Goal: Task Accomplishment & Management: Use online tool/utility

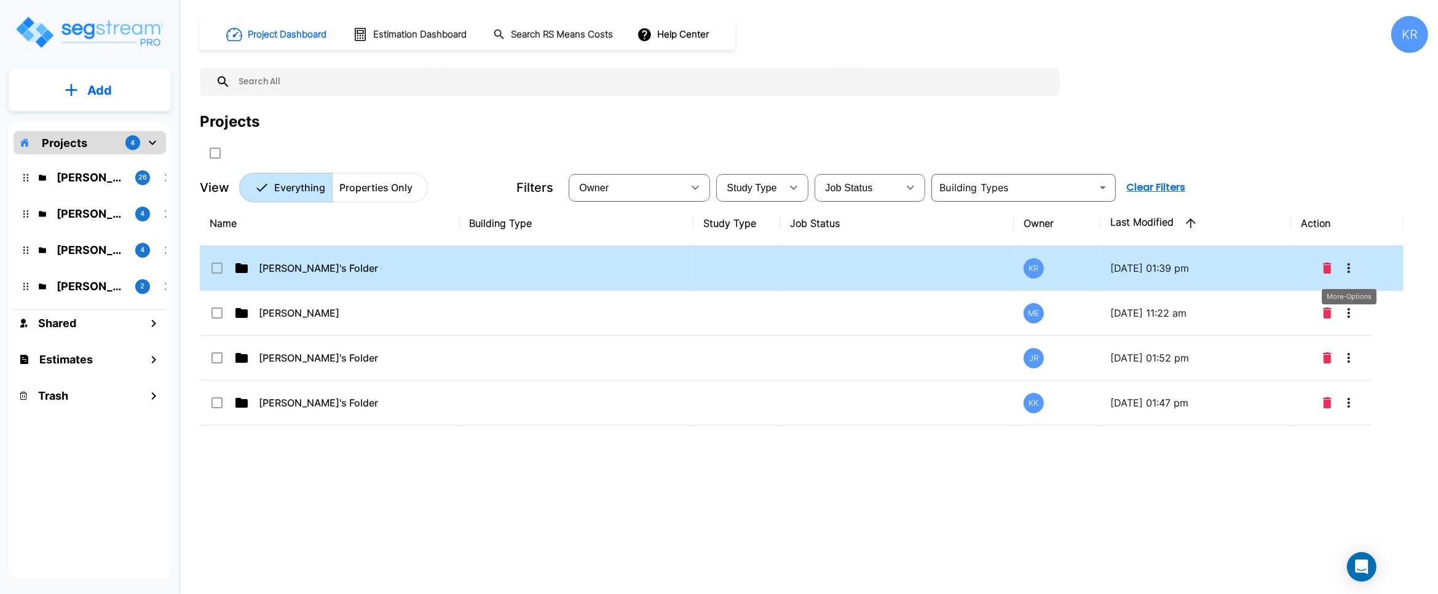
click at [842, 270] on button "More-Options" at bounding box center [1349, 268] width 25 height 25
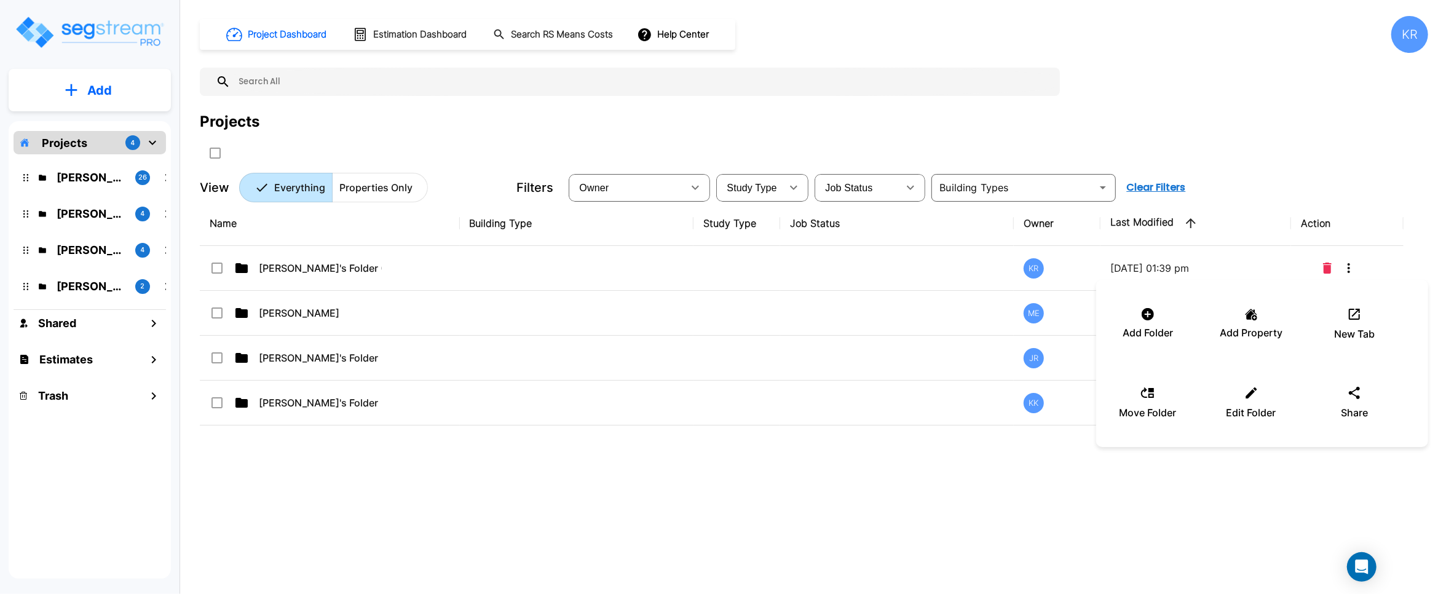
click at [842, 270] on div at bounding box center [719, 297] width 1438 height 594
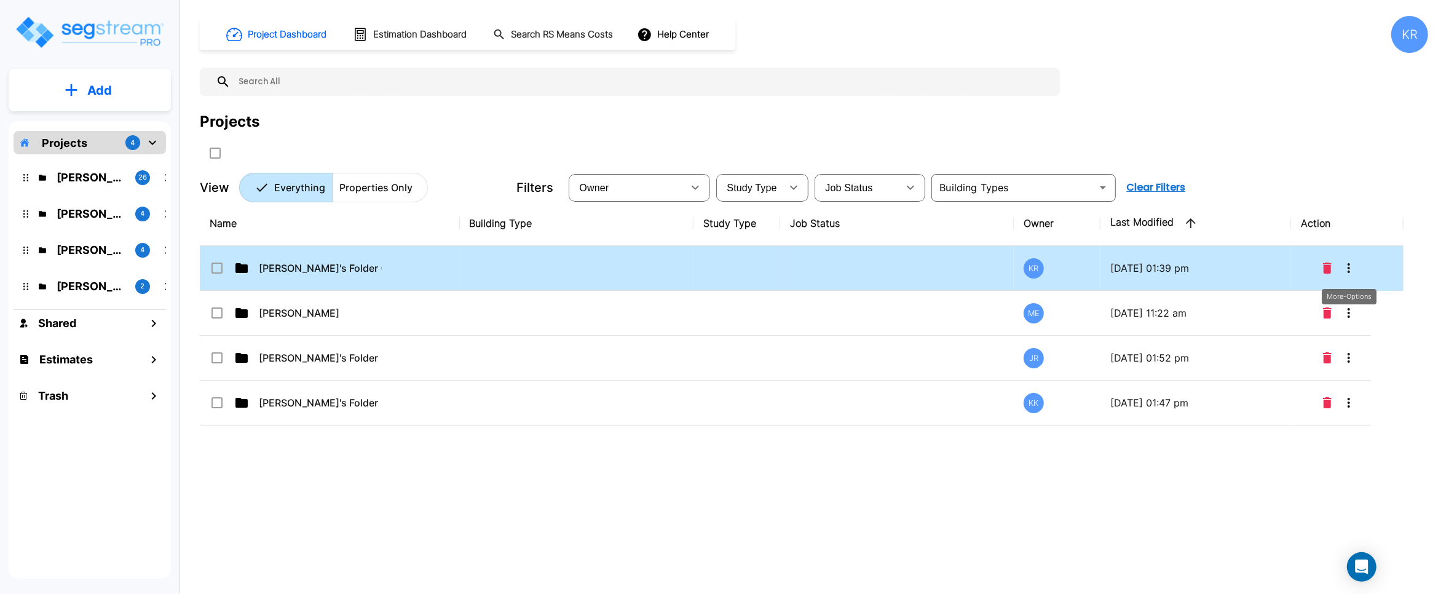
click at [842, 266] on icon "More-Options" at bounding box center [1349, 268] width 15 height 15
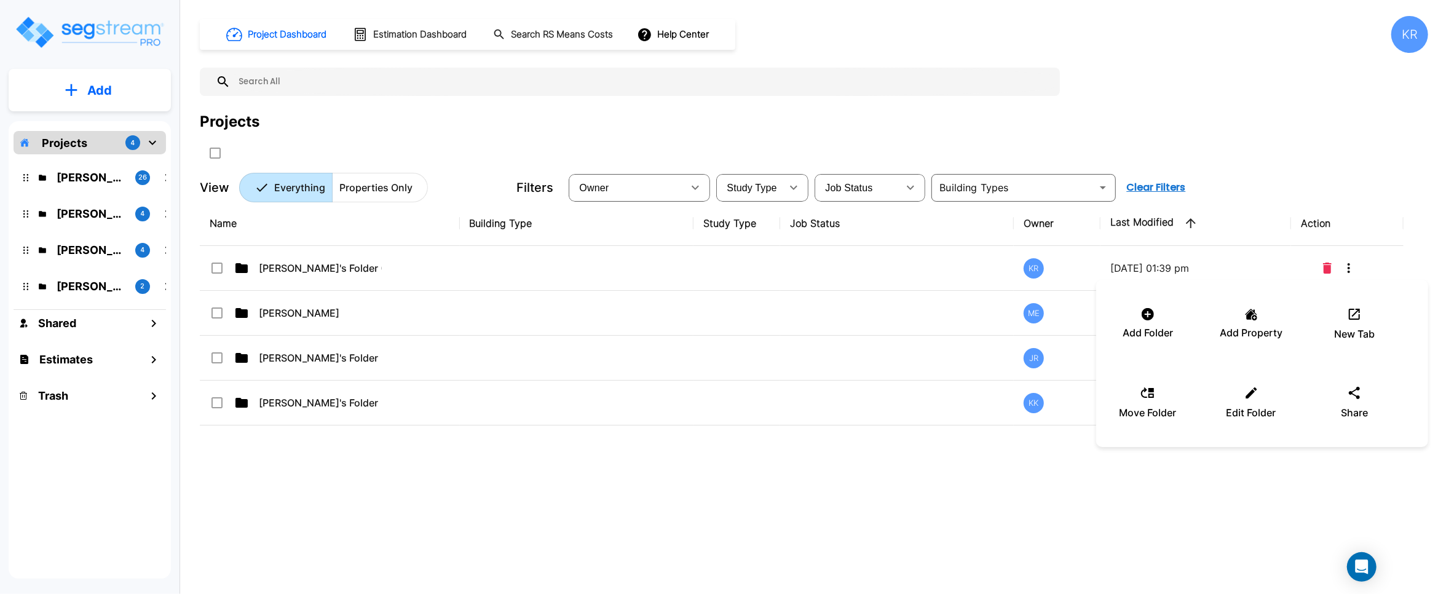
click at [382, 269] on div at bounding box center [719, 297] width 1438 height 594
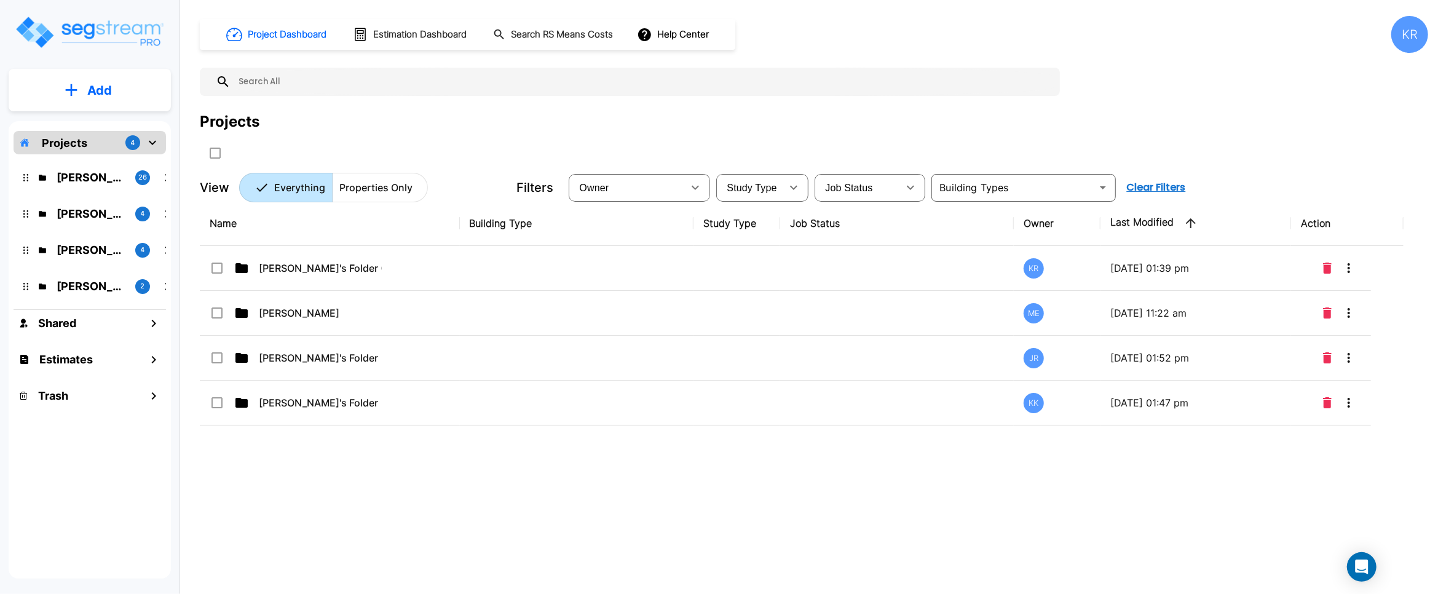
click at [382, 268] on div "[PERSON_NAME]'s Folder (Finalized Reports)" at bounding box center [302, 268] width 184 height 15
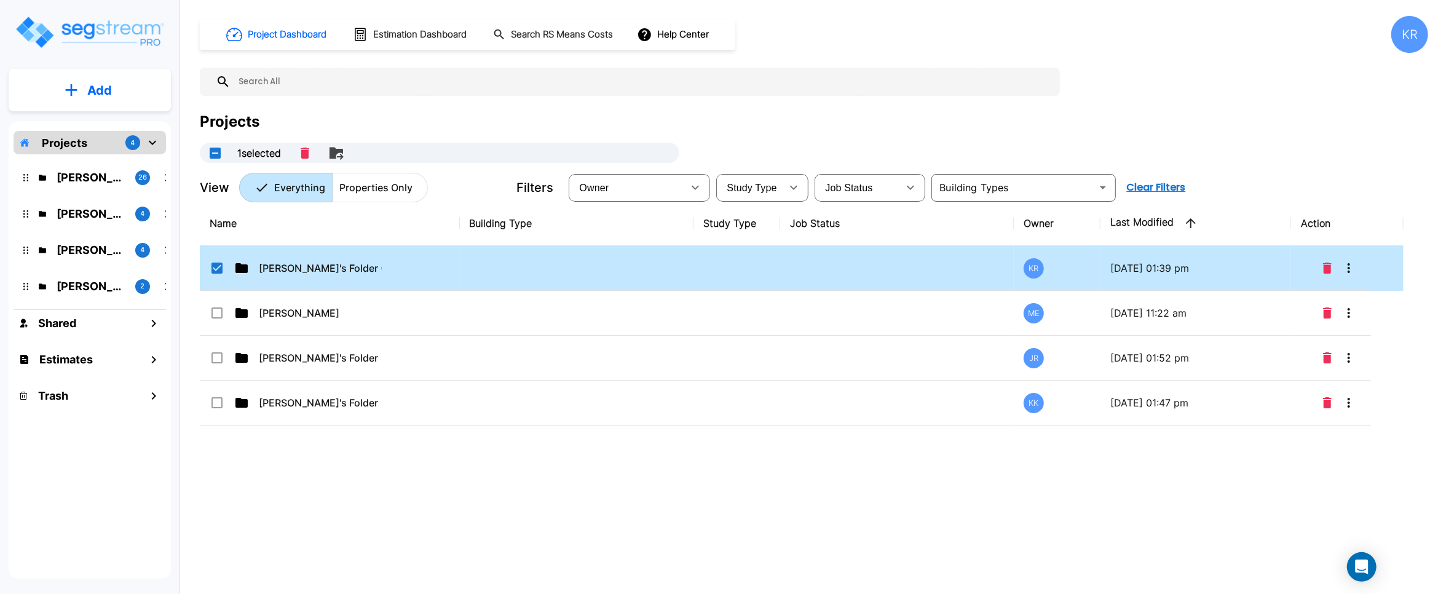
click at [413, 272] on td "[PERSON_NAME]'s Folder (Finalized Reports)" at bounding box center [330, 268] width 260 height 45
checkbox input "false"
click at [413, 272] on td "[PERSON_NAME]'s Folder (Finalized Reports)" at bounding box center [330, 268] width 260 height 45
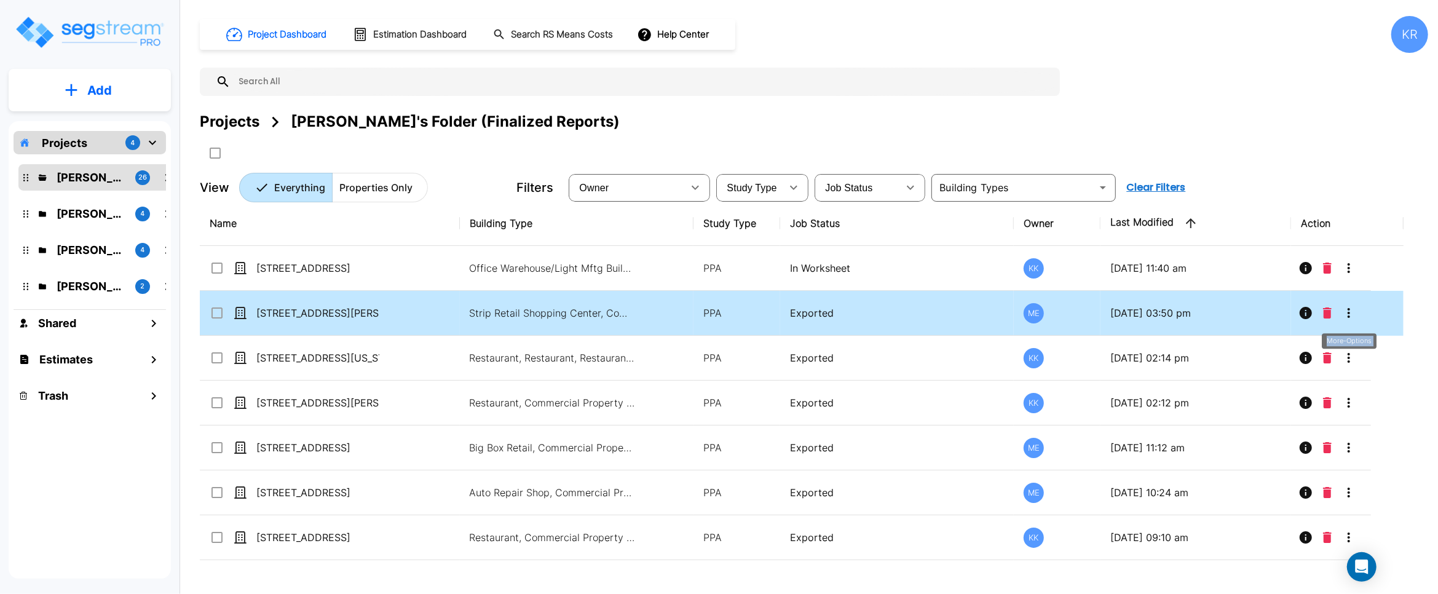
click at [842, 307] on icon "More-Options" at bounding box center [1349, 313] width 15 height 15
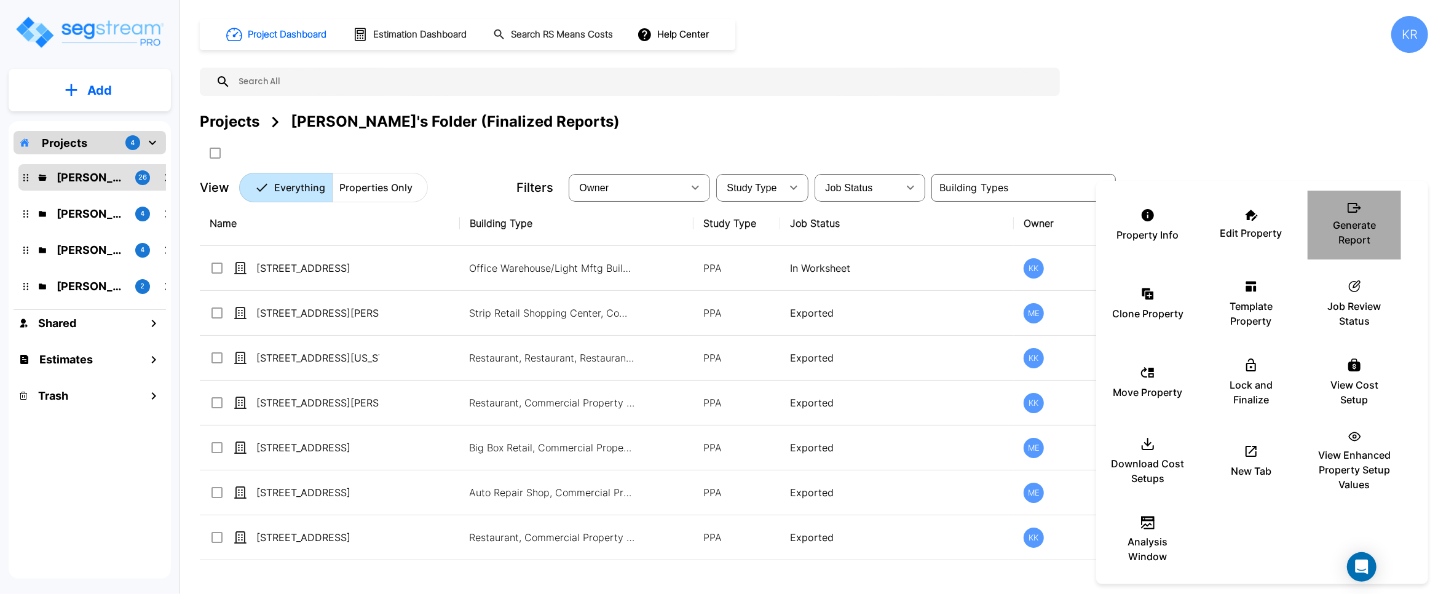
click at [842, 231] on p "Generate Report" at bounding box center [1355, 233] width 74 height 30
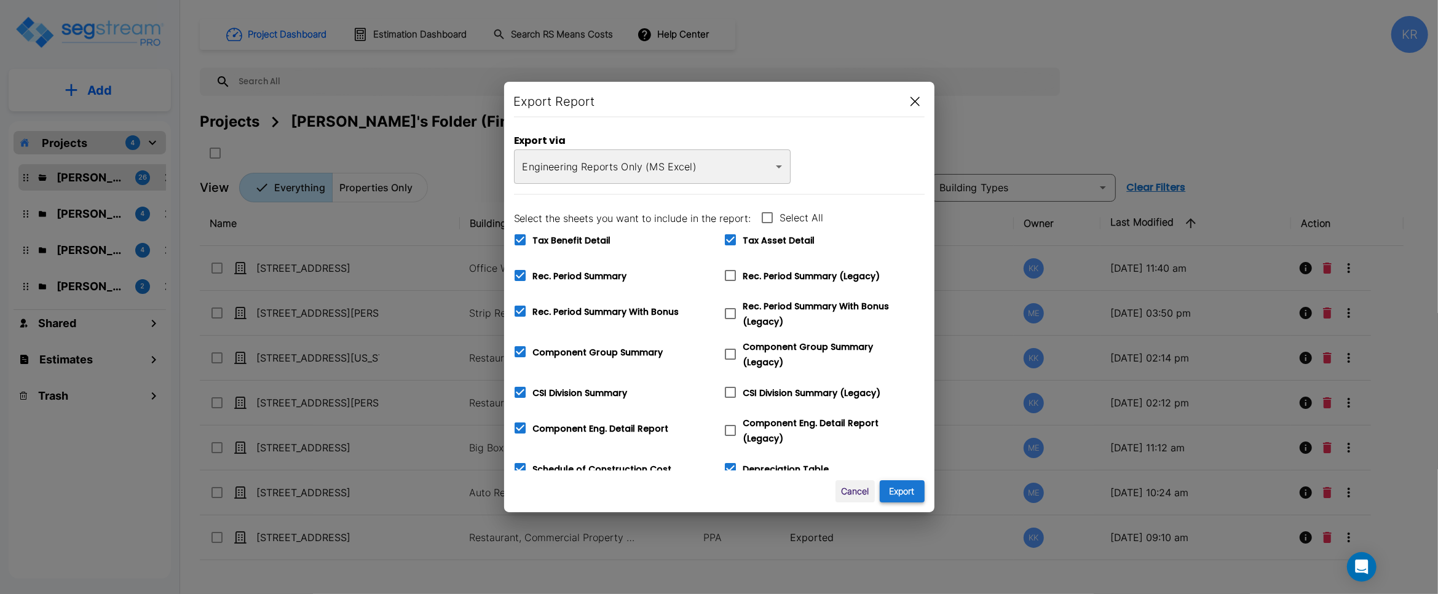
click at [842, 492] on button "Export" at bounding box center [902, 491] width 45 height 23
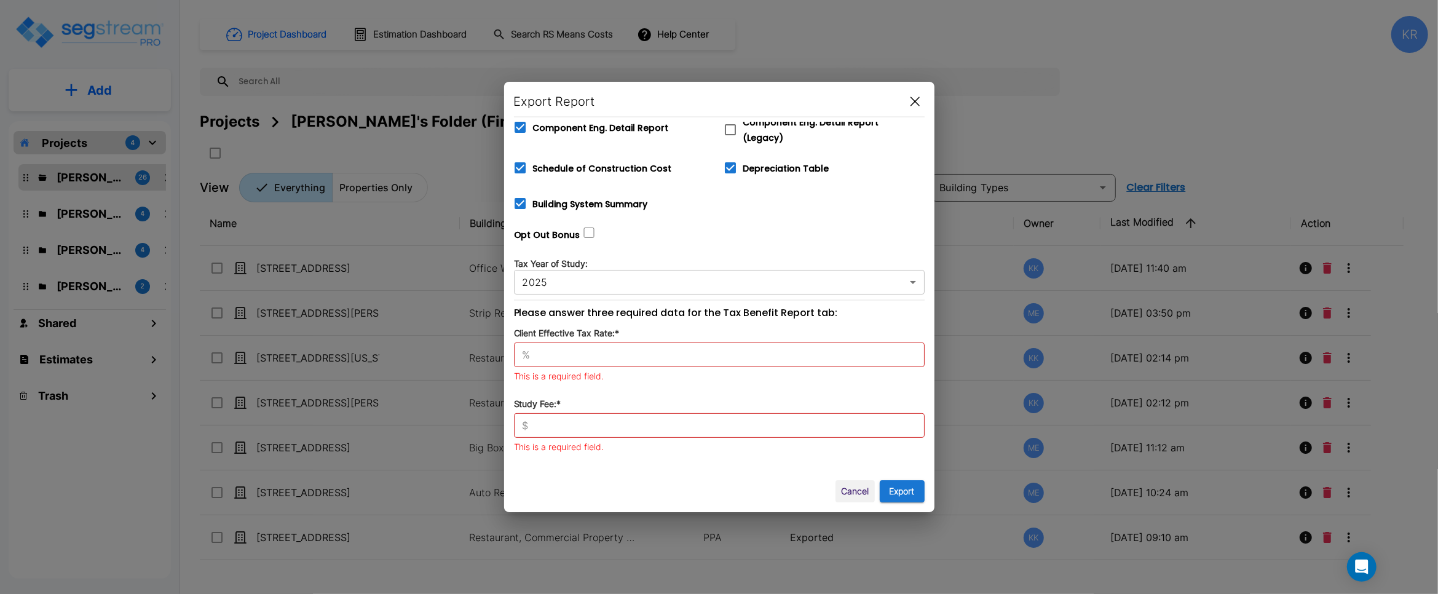
click at [626, 355] on div "% ​" at bounding box center [719, 354] width 411 height 25
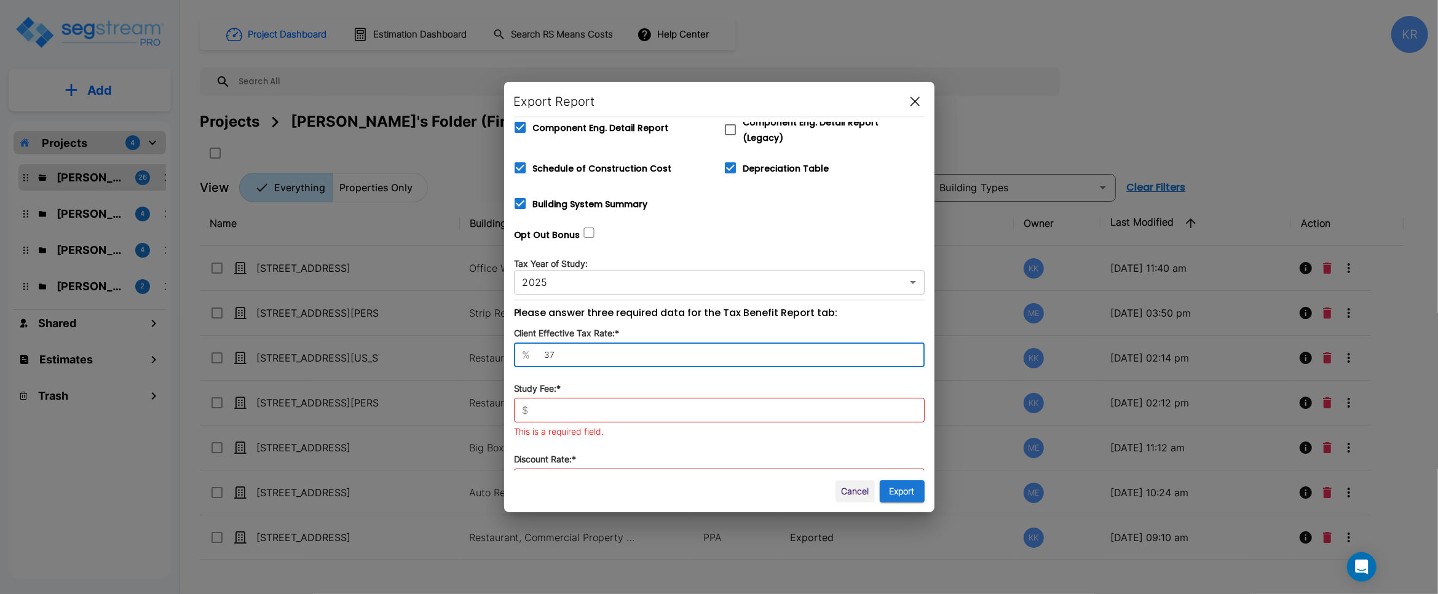
type input "37"
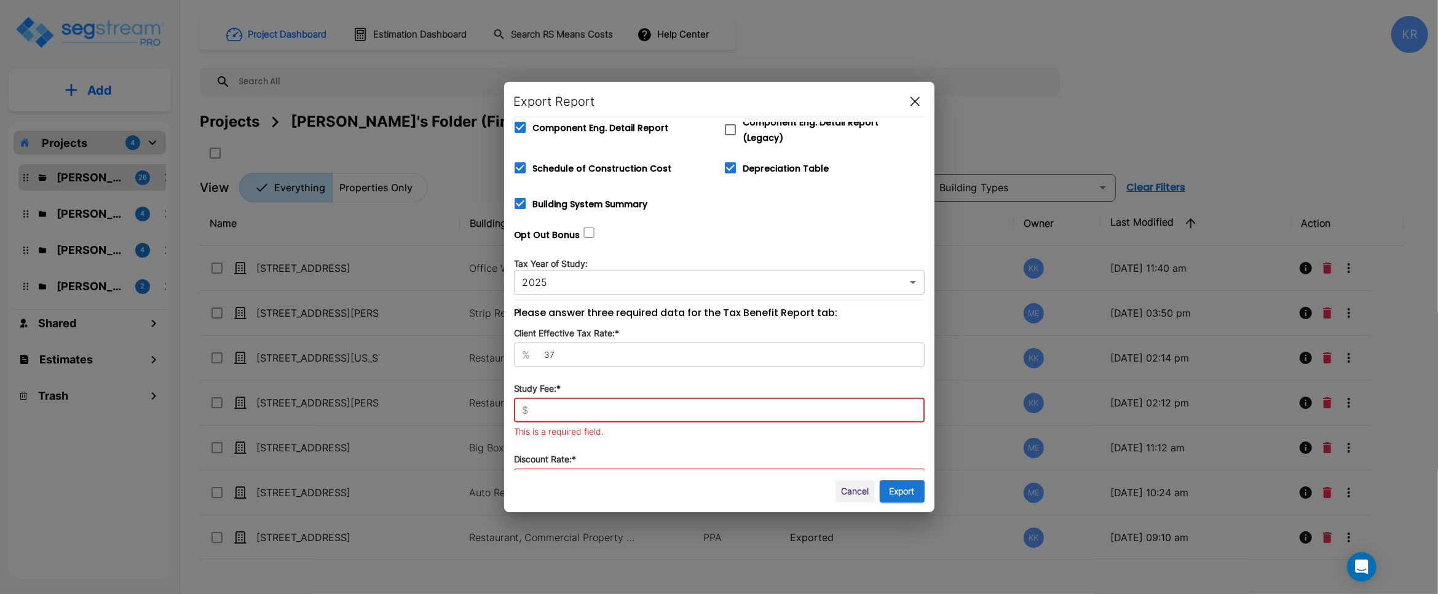
click at [587, 408] on input "text" at bounding box center [729, 410] width 391 height 12
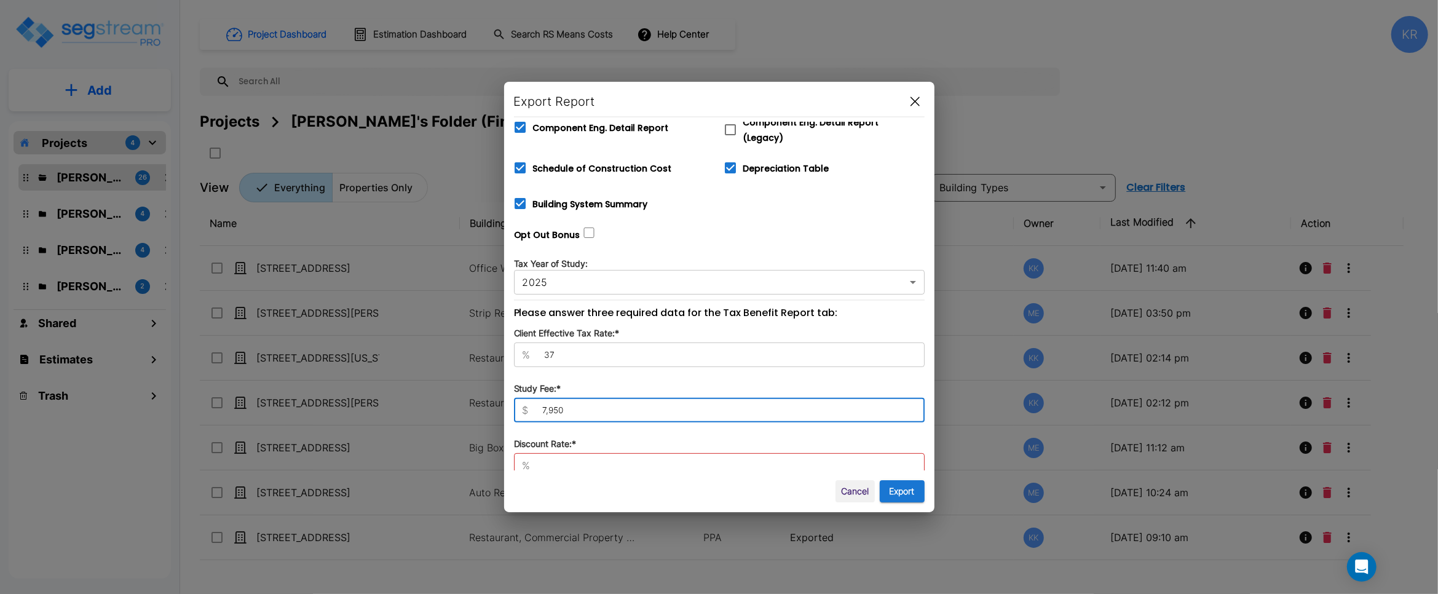
type input "7,950"
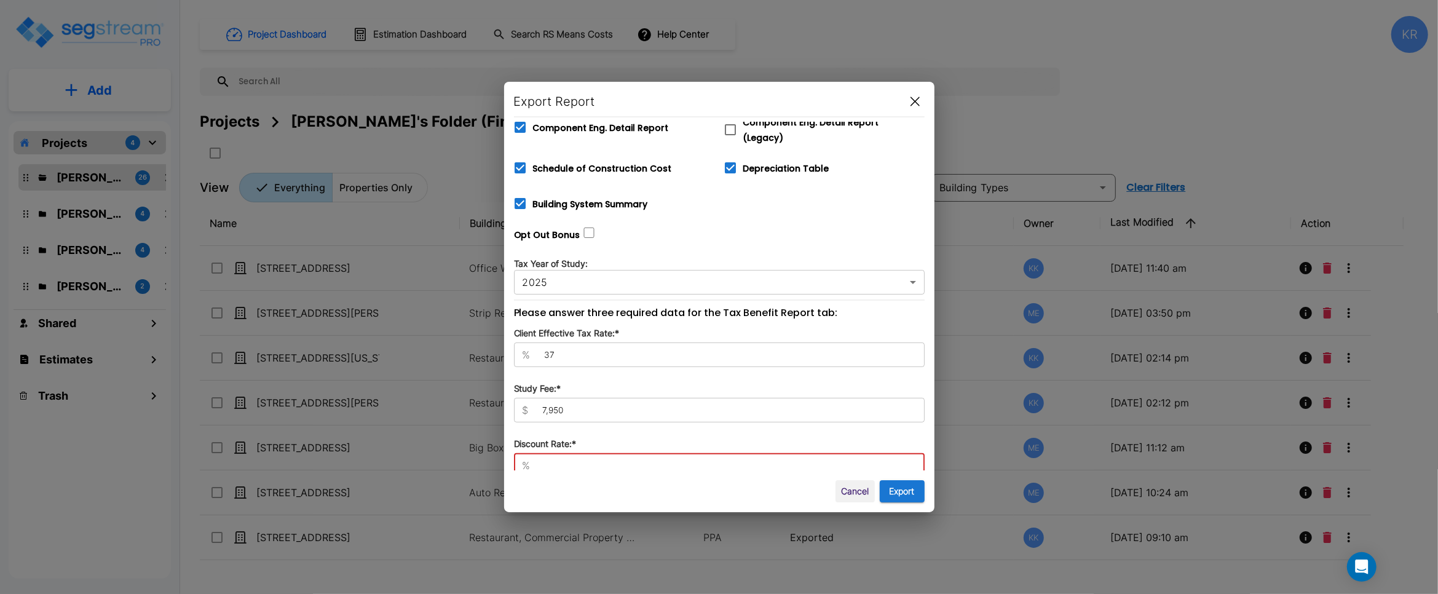
click at [539, 461] on input "text" at bounding box center [730, 465] width 389 height 12
type input "8"
click at [842, 488] on button "Export" at bounding box center [902, 491] width 45 height 23
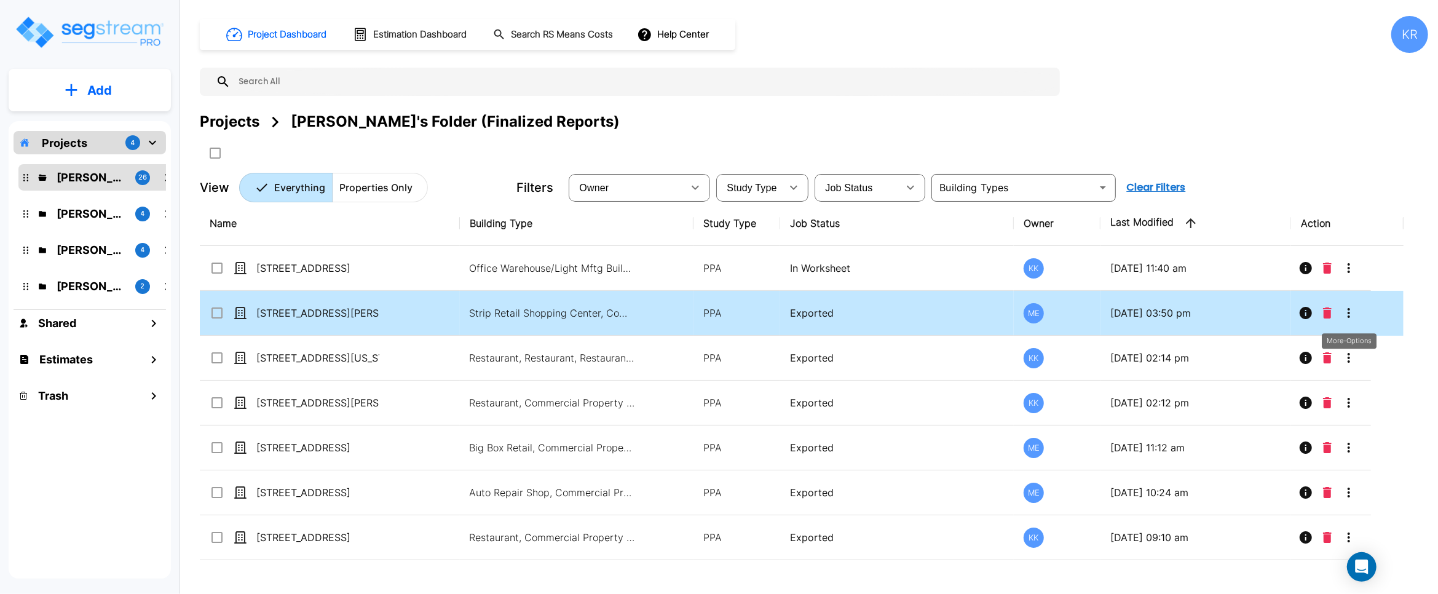
click at [842, 309] on icon "More-Options" at bounding box center [1349, 313] width 15 height 15
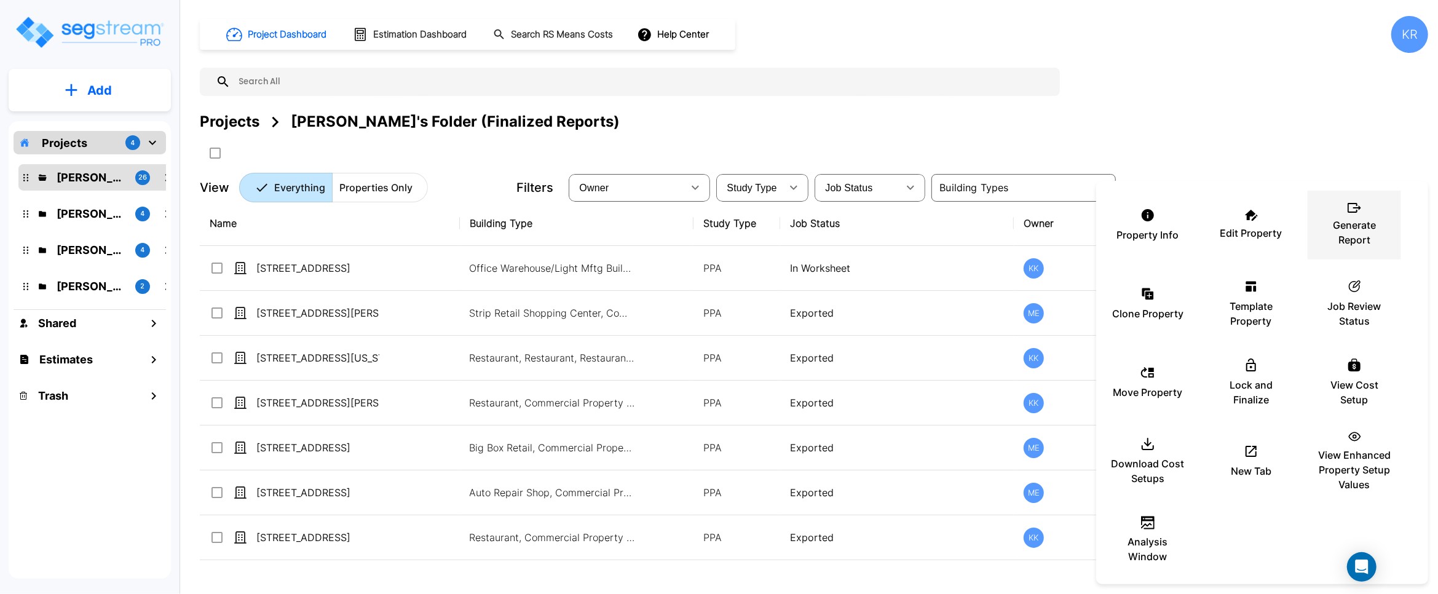
click at [842, 226] on p "Generate Report" at bounding box center [1355, 233] width 74 height 30
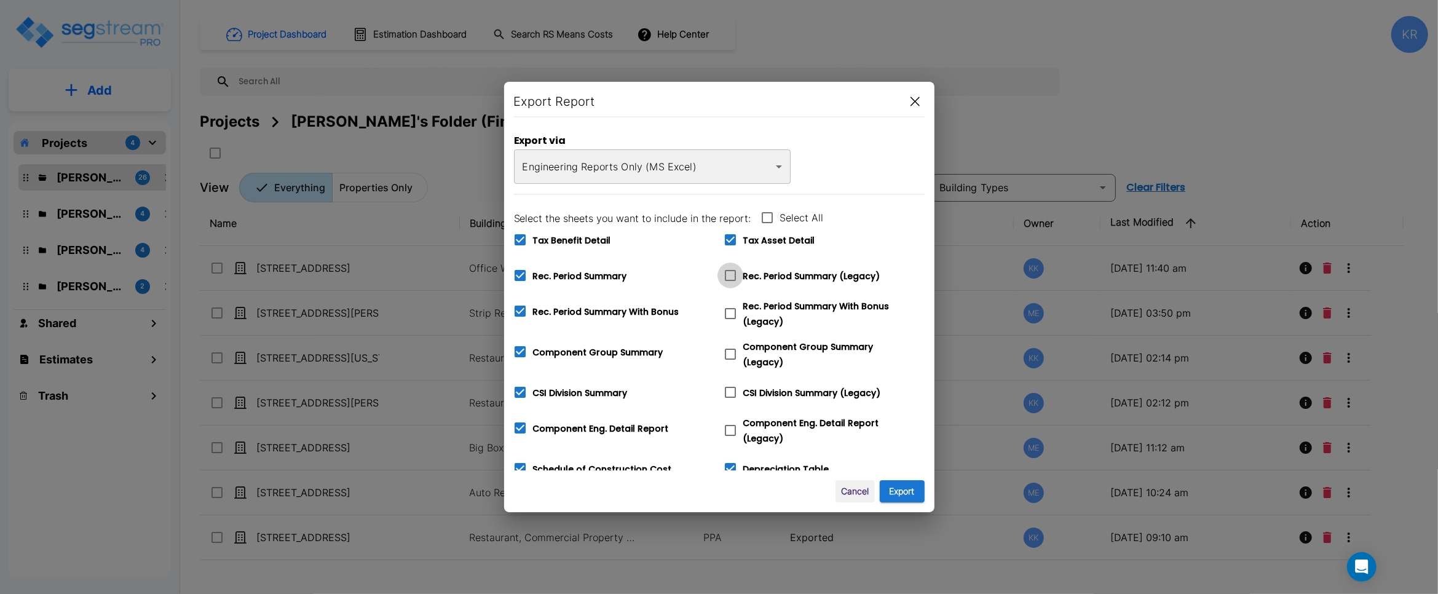
click at [727, 276] on icon at bounding box center [730, 275] width 15 height 15
click at [727, 273] on input "Rec. Period Summary (Legacy)" at bounding box center [724, 268] width 12 height 10
checkbox input "true"
checkbox input "false"
click at [737, 309] on icon at bounding box center [730, 313] width 15 height 15
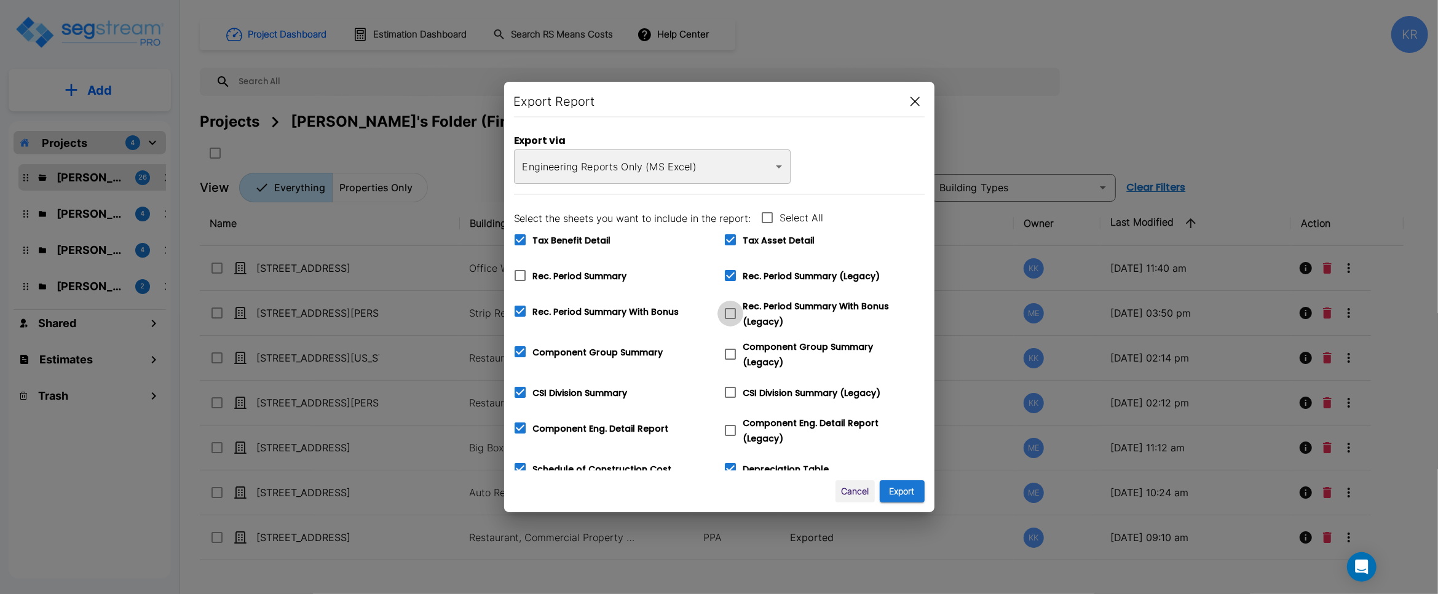
click at [730, 309] on input "Rec. Period Summary With Bonus (Legacy)" at bounding box center [724, 306] width 12 height 10
checkbox input "true"
checkbox input "false"
click at [735, 355] on icon at bounding box center [730, 354] width 15 height 15
click at [730, 352] on input "Component Group Summary (Legacy)" at bounding box center [724, 346] width 12 height 10
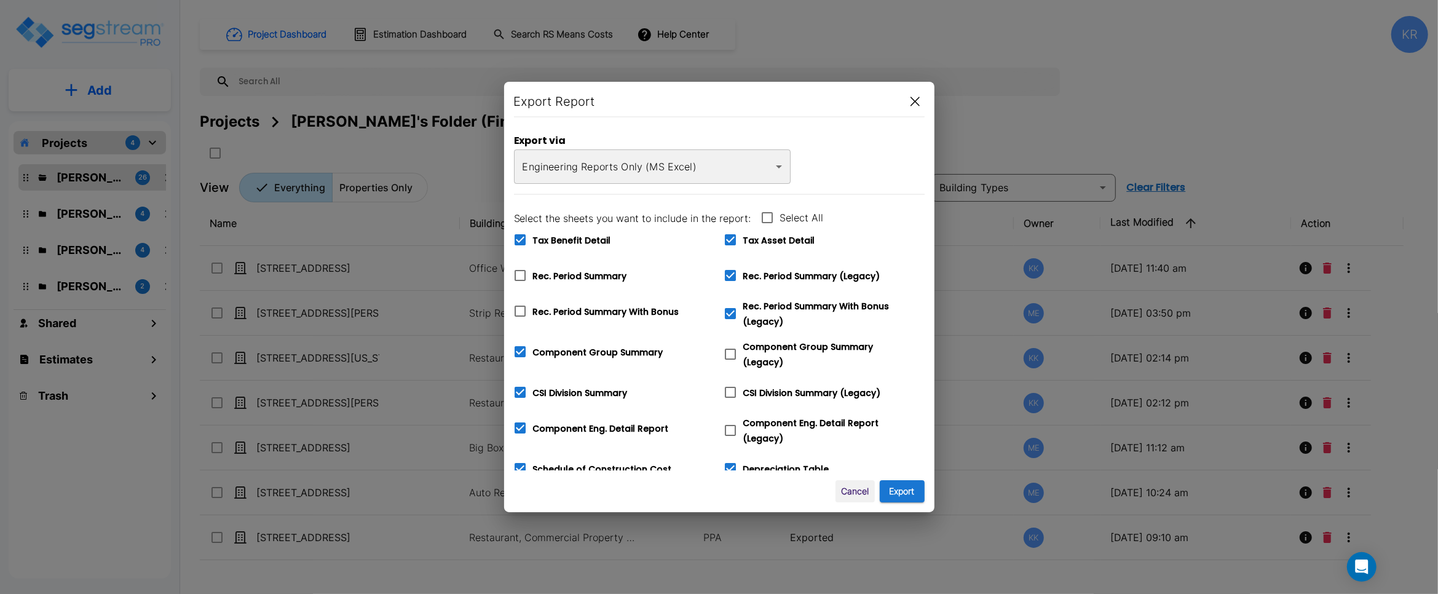
checkbox input "true"
checkbox input "false"
click at [728, 390] on icon at bounding box center [730, 392] width 15 height 15
click at [728, 390] on input "CSI Division Summary (Legacy)" at bounding box center [724, 384] width 12 height 10
checkbox input "true"
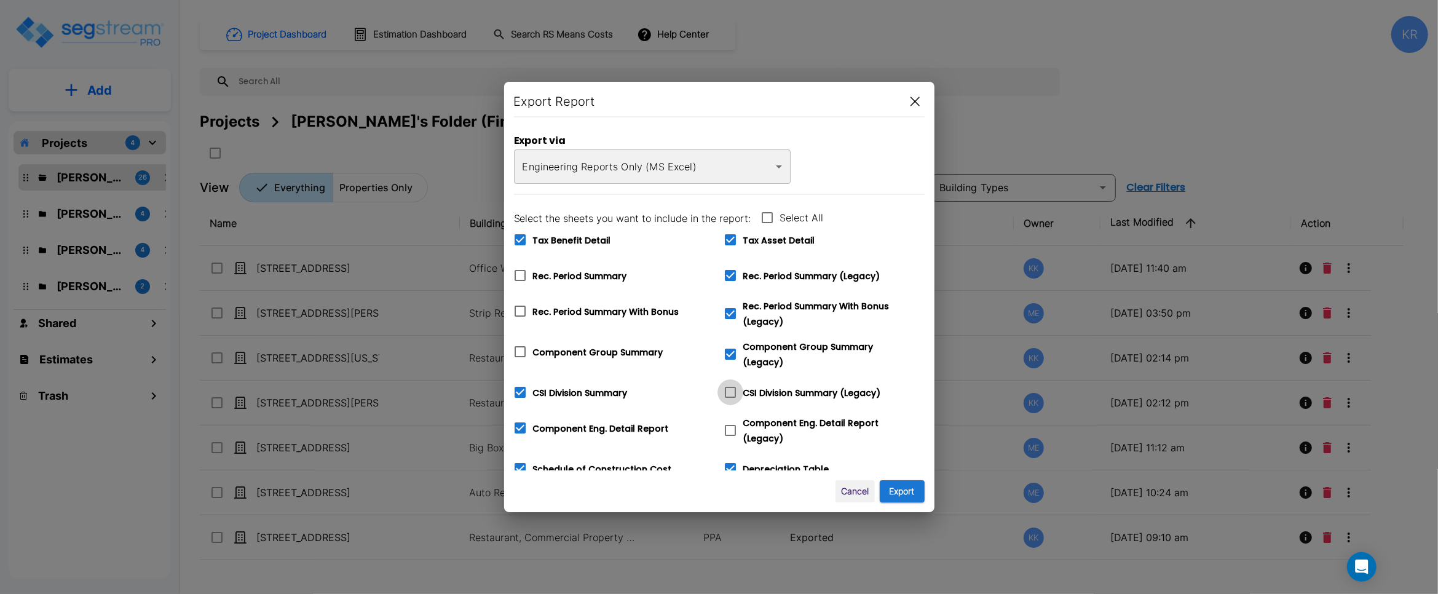
checkbox input "false"
click at [728, 418] on input "Component Eng. Detail Report (Legacy)" at bounding box center [724, 422] width 12 height 10
checkbox input "true"
checkbox input "false"
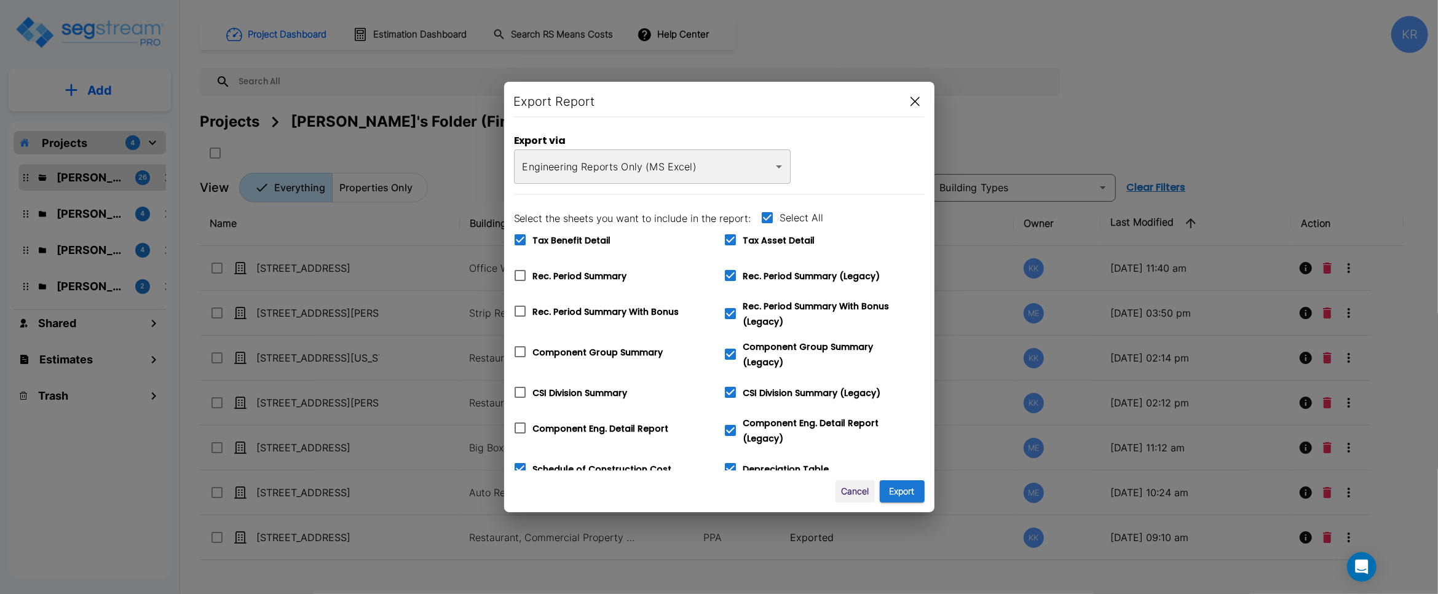
checkbox input "false"
checkbox input "true"
checkbox input "false"
checkbox input "true"
checkbox input "false"
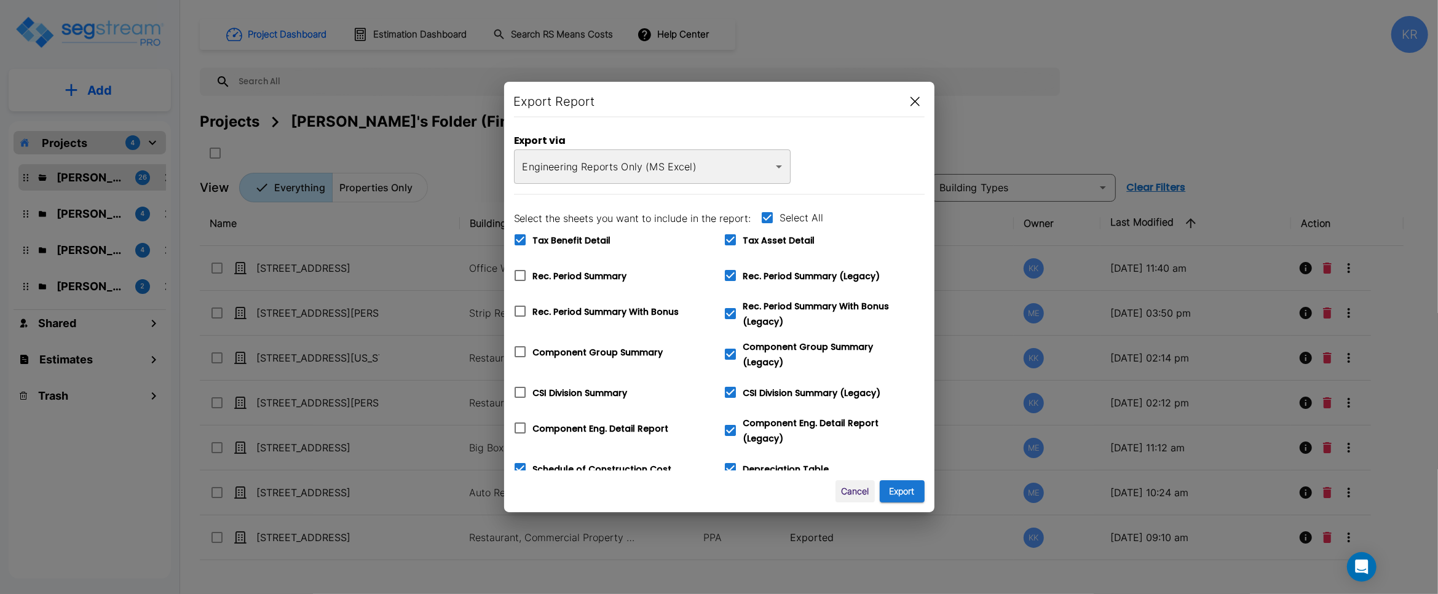
checkbox input "true"
checkbox input "false"
checkbox input "true"
checkbox input "false"
checkbox input "true"
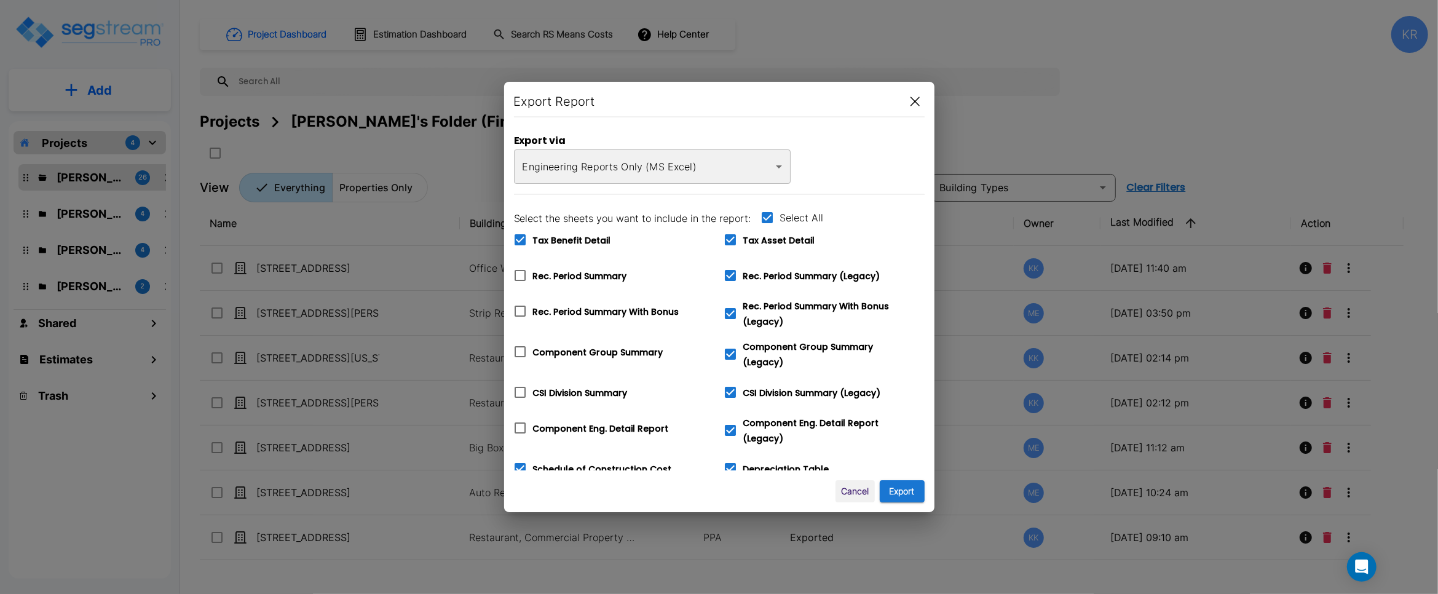
checkbox input "false"
type input "37"
type input "7,950"
type input "8"
click at [519, 463] on icon at bounding box center [520, 468] width 11 height 11
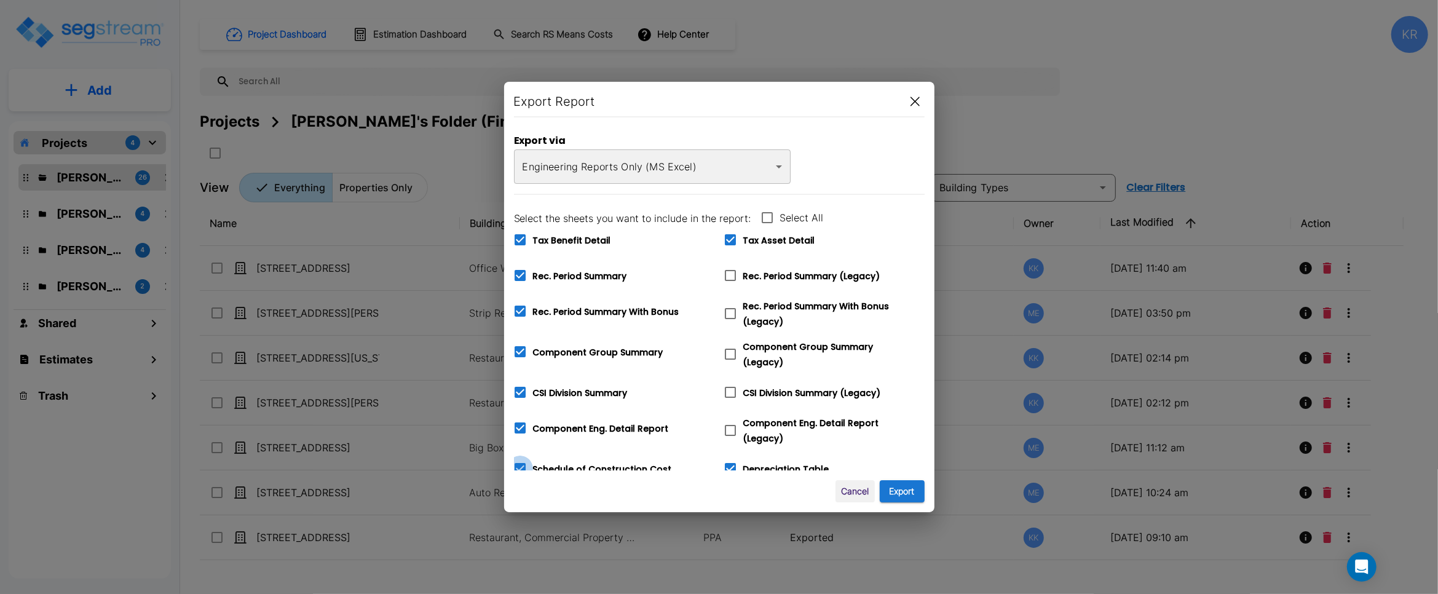
click at [519, 461] on input "Schedule of Construction Cost" at bounding box center [513, 461] width 12 height 10
checkbox input "false"
click at [516, 237] on icon at bounding box center [520, 239] width 11 height 11
click at [516, 237] on input "Tax Benefit Detail" at bounding box center [513, 232] width 12 height 10
checkbox input "false"
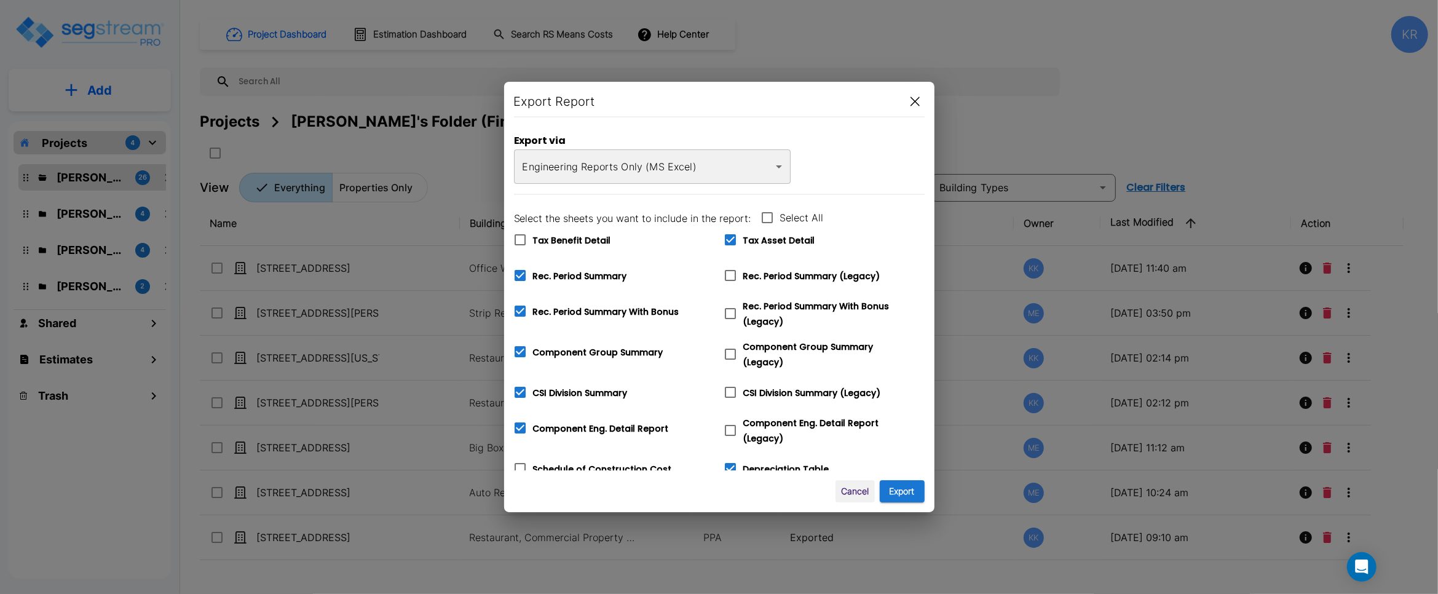
click at [730, 237] on icon at bounding box center [730, 239] width 11 height 11
click at [730, 237] on input "Tax Asset Detail" at bounding box center [724, 232] width 12 height 10
checkbox input "false"
click at [732, 277] on icon at bounding box center [730, 275] width 15 height 15
click at [730, 273] on input "Rec. Period Summary (Legacy)" at bounding box center [724, 268] width 12 height 10
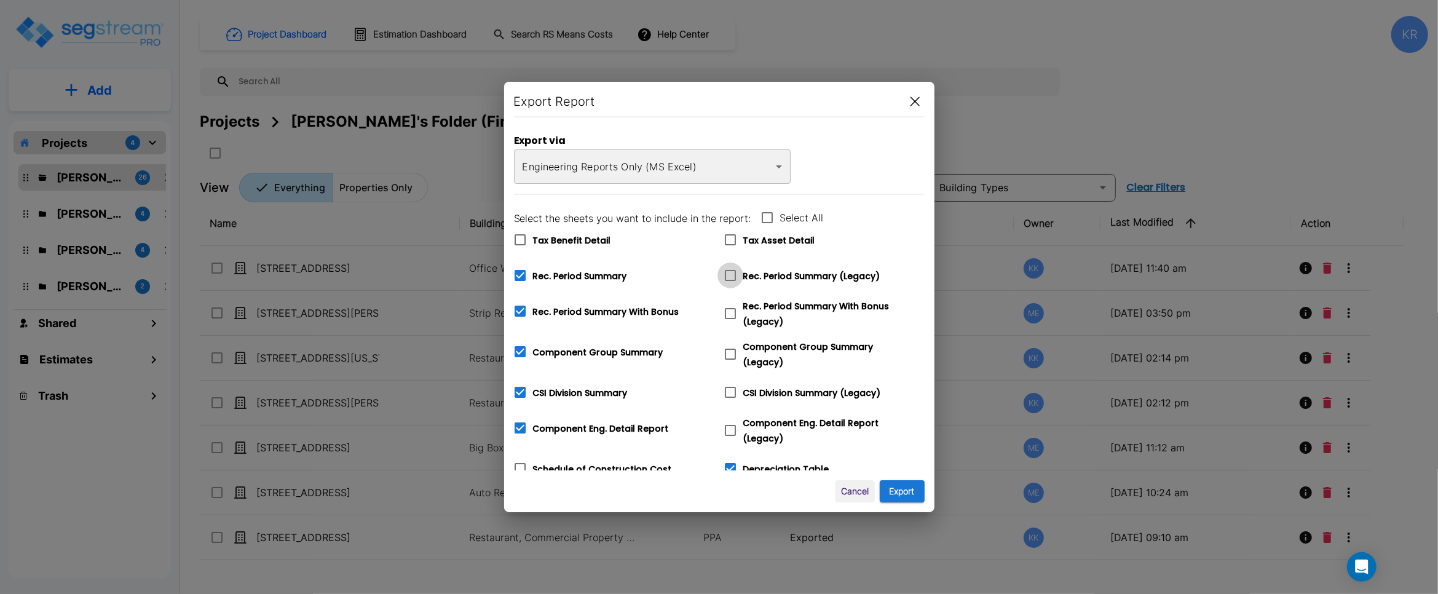
checkbox input "true"
checkbox input "false"
click at [734, 311] on icon at bounding box center [730, 313] width 15 height 15
click at [730, 311] on input "Rec. Period Summary With Bonus (Legacy)" at bounding box center [724, 306] width 12 height 10
checkbox input "true"
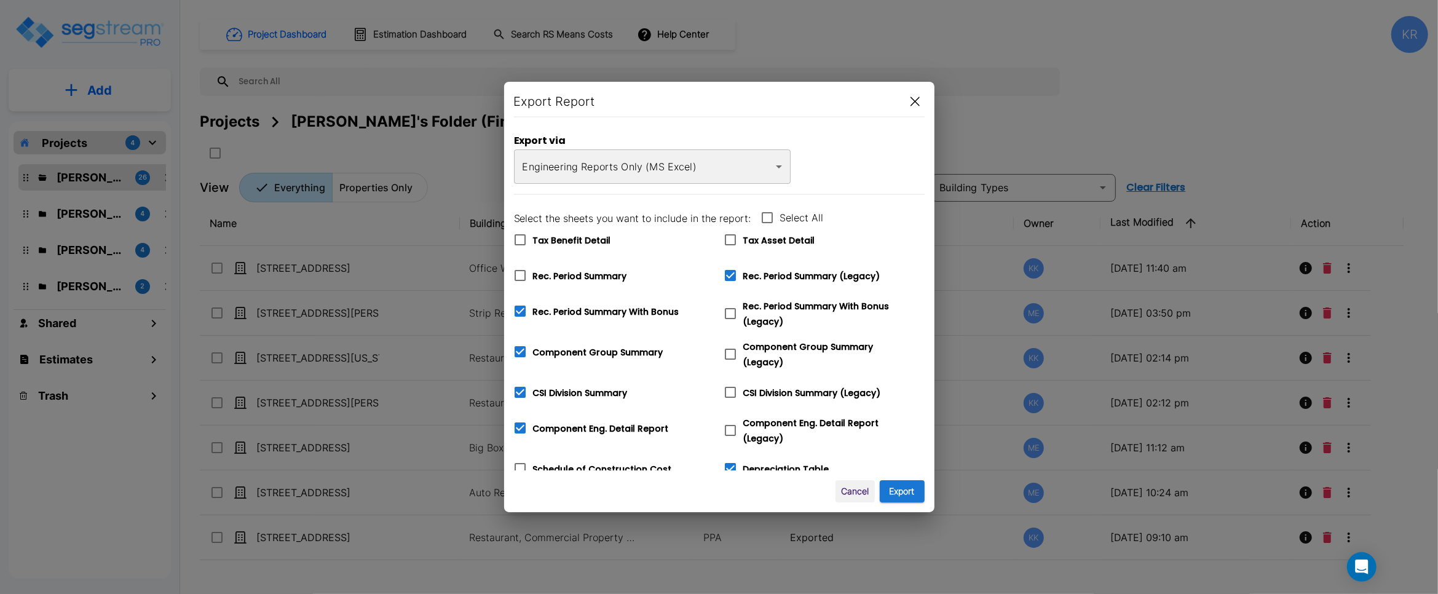
checkbox input "false"
click at [726, 357] on icon at bounding box center [730, 354] width 15 height 15
click at [726, 352] on input "Component Group Summary (Legacy)" at bounding box center [724, 346] width 12 height 10
checkbox input "true"
checkbox input "false"
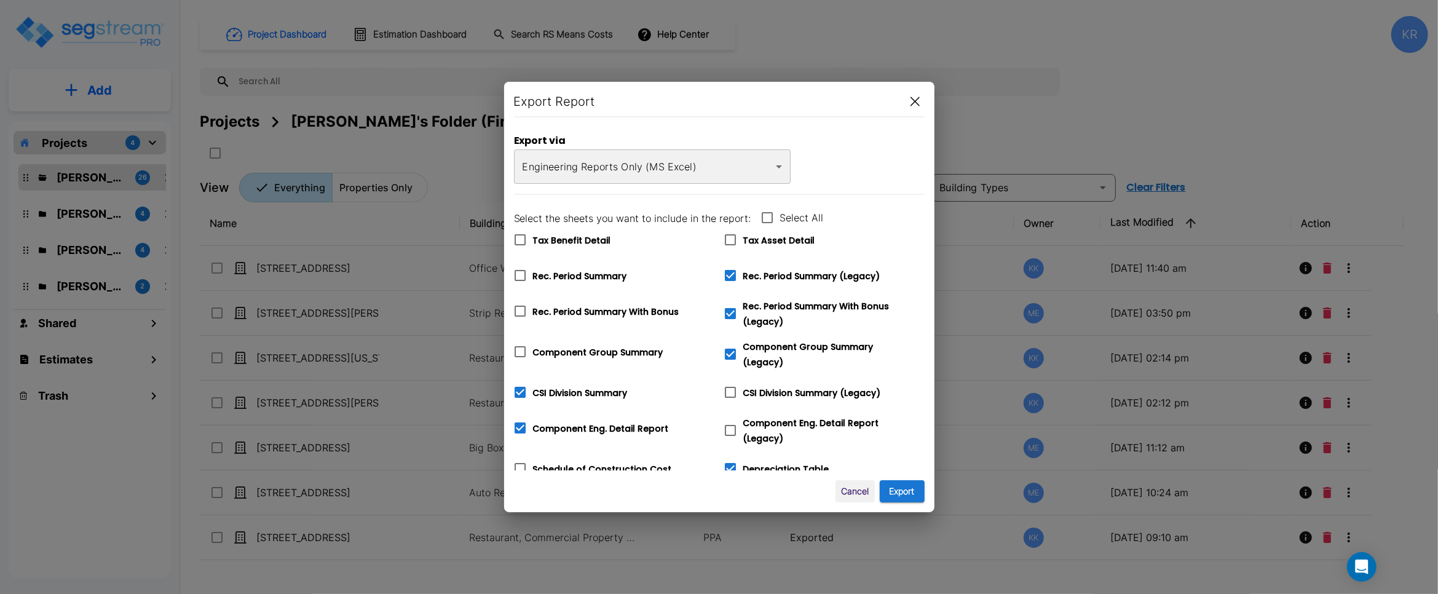
click at [730, 387] on icon at bounding box center [730, 392] width 11 height 11
click at [730, 381] on input "CSI Division Summary (Legacy)" at bounding box center [724, 384] width 12 height 10
checkbox input "true"
checkbox input "false"
click at [732, 429] on icon at bounding box center [730, 430] width 11 height 11
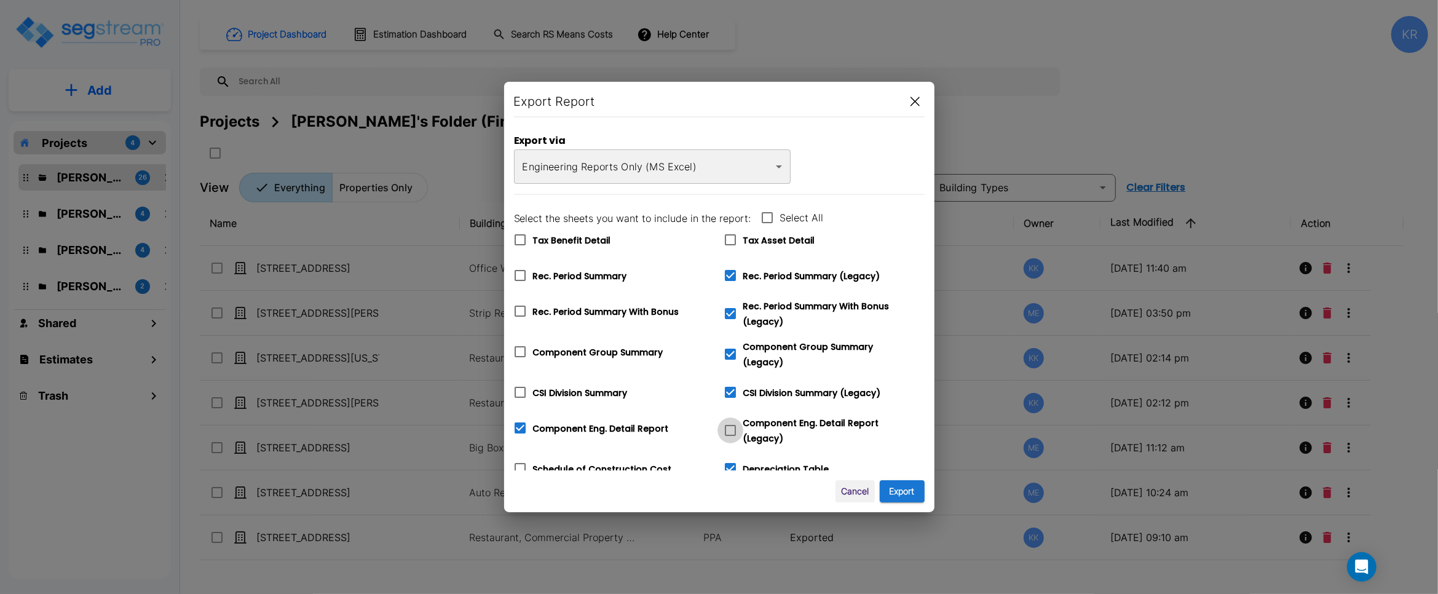
click at [730, 428] on input "Component Eng. Detail Report (Legacy)" at bounding box center [724, 422] width 12 height 10
checkbox input "true"
checkbox input "false"
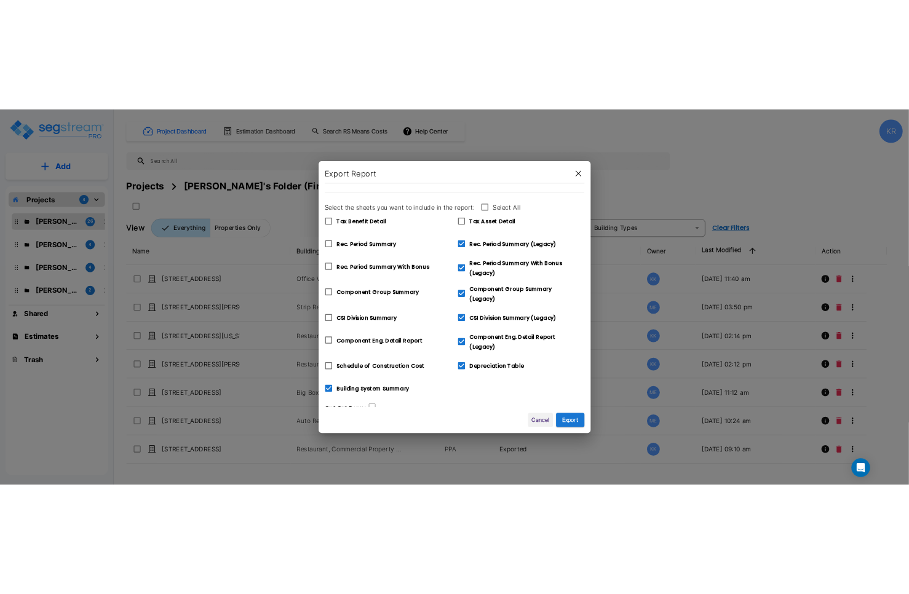
scroll to position [66, 0]
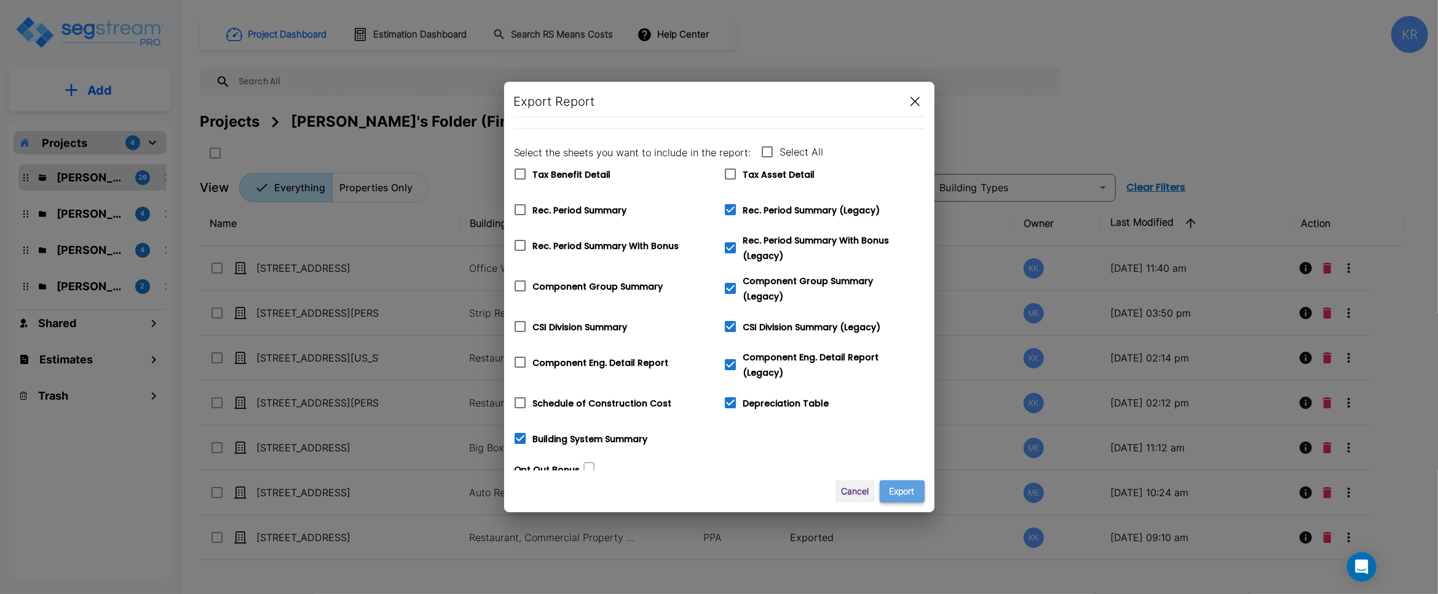
click at [842, 490] on button "Export" at bounding box center [902, 491] width 45 height 23
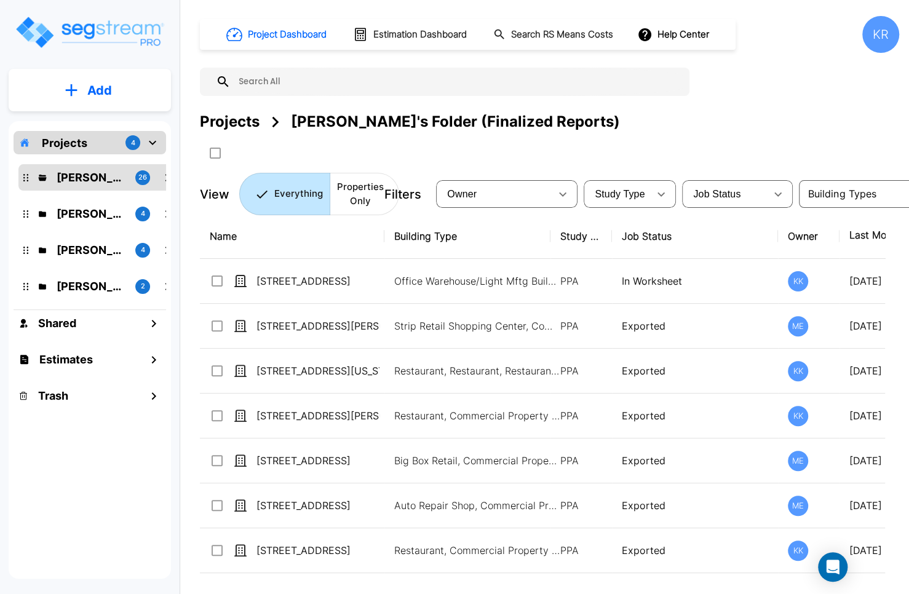
click at [842, 38] on div "KR" at bounding box center [880, 34] width 37 height 37
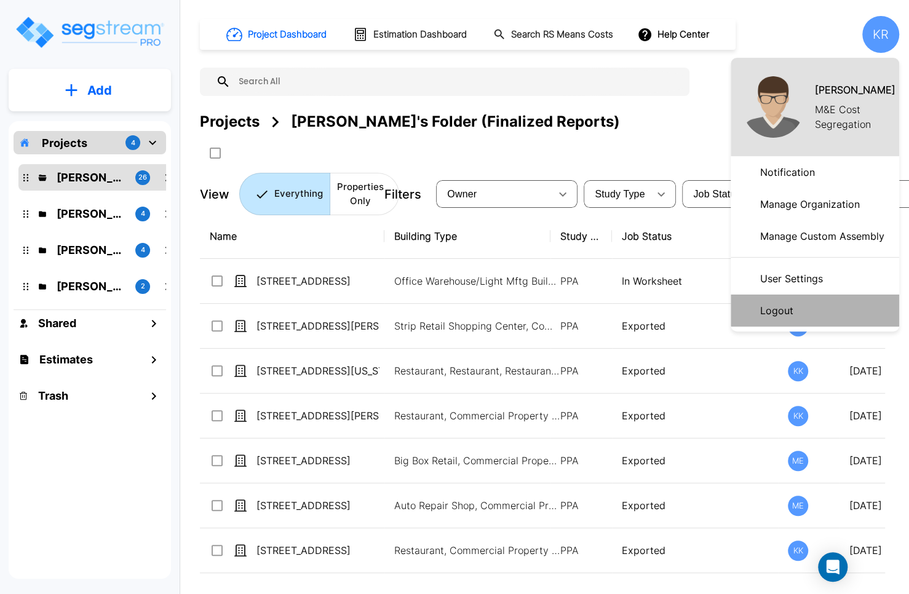
click at [793, 316] on p "Logout" at bounding box center [776, 310] width 43 height 25
